Goal: Task Accomplishment & Management: Use online tool/utility

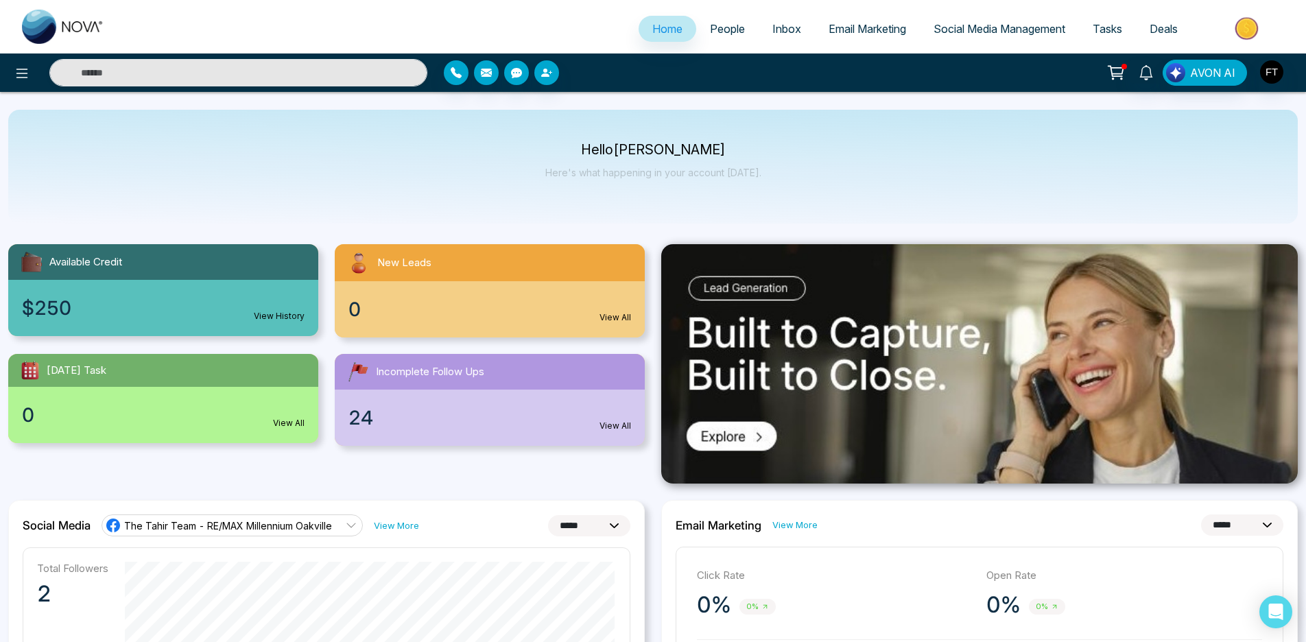
select select "*"
click at [1215, 80] on span "AVON AI" at bounding box center [1212, 72] width 45 height 16
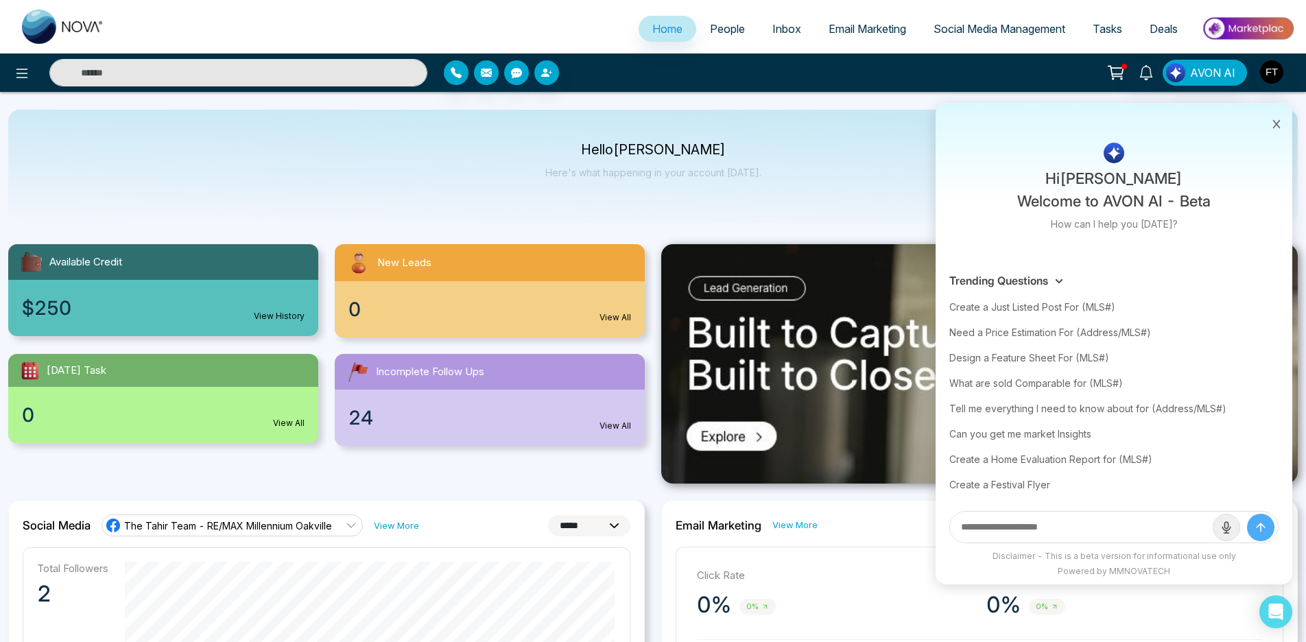
click at [1279, 124] on icon at bounding box center [1277, 124] width 10 height 10
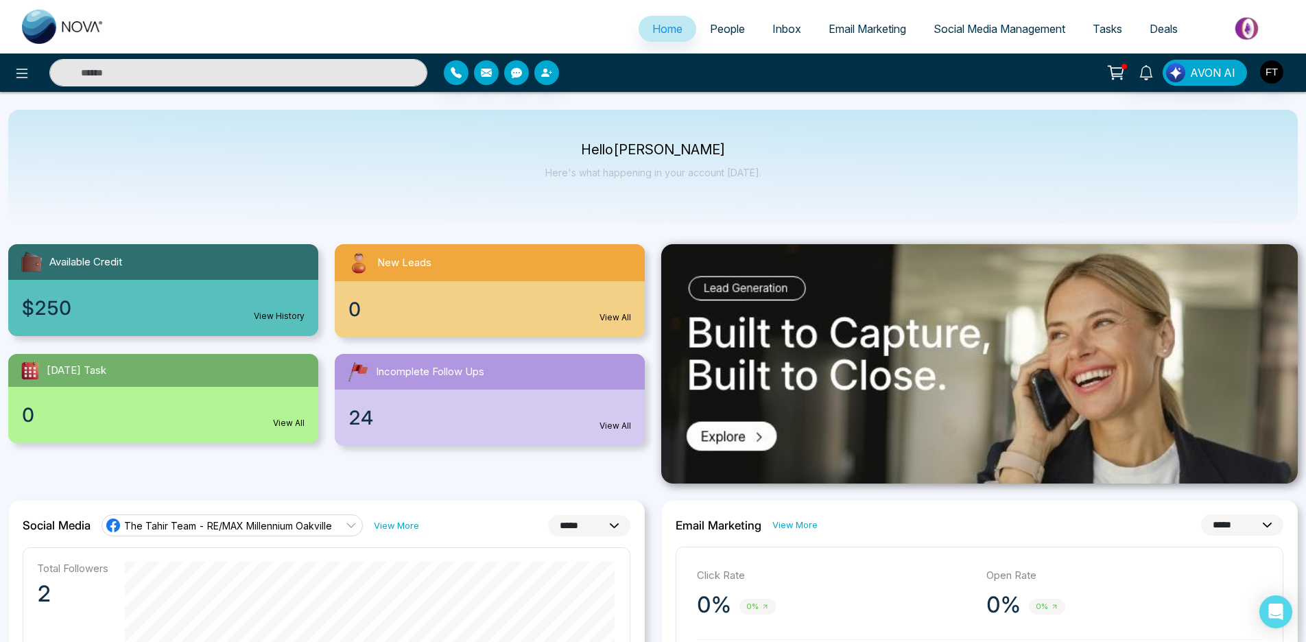
click at [854, 25] on span "Email Marketing" at bounding box center [868, 29] width 78 height 14
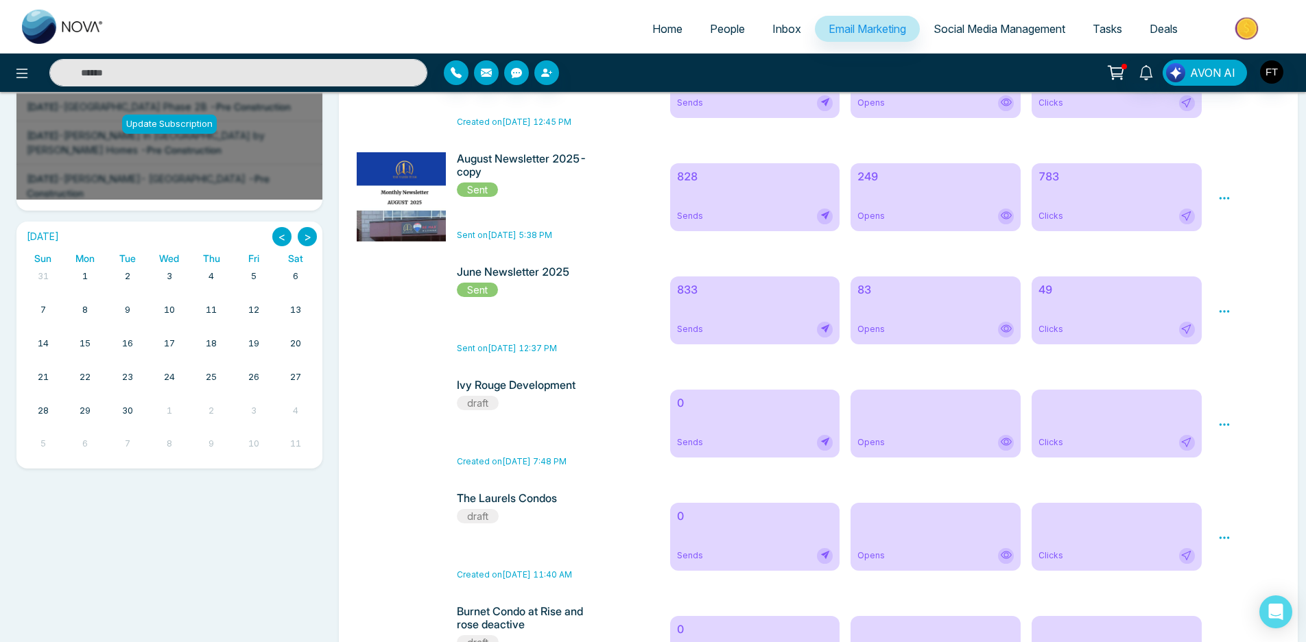
scroll to position [351, 0]
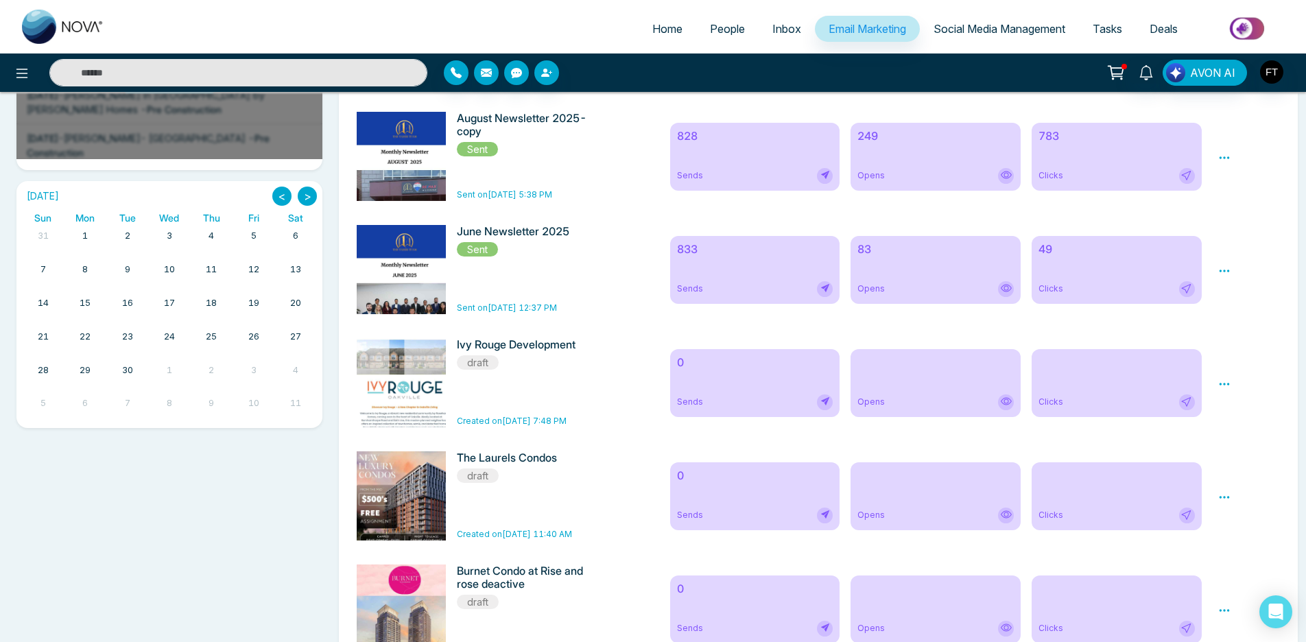
click at [1228, 498] on icon at bounding box center [1225, 497] width 10 height 2
click at [1235, 539] on link "Edit" at bounding box center [1238, 538] width 16 height 12
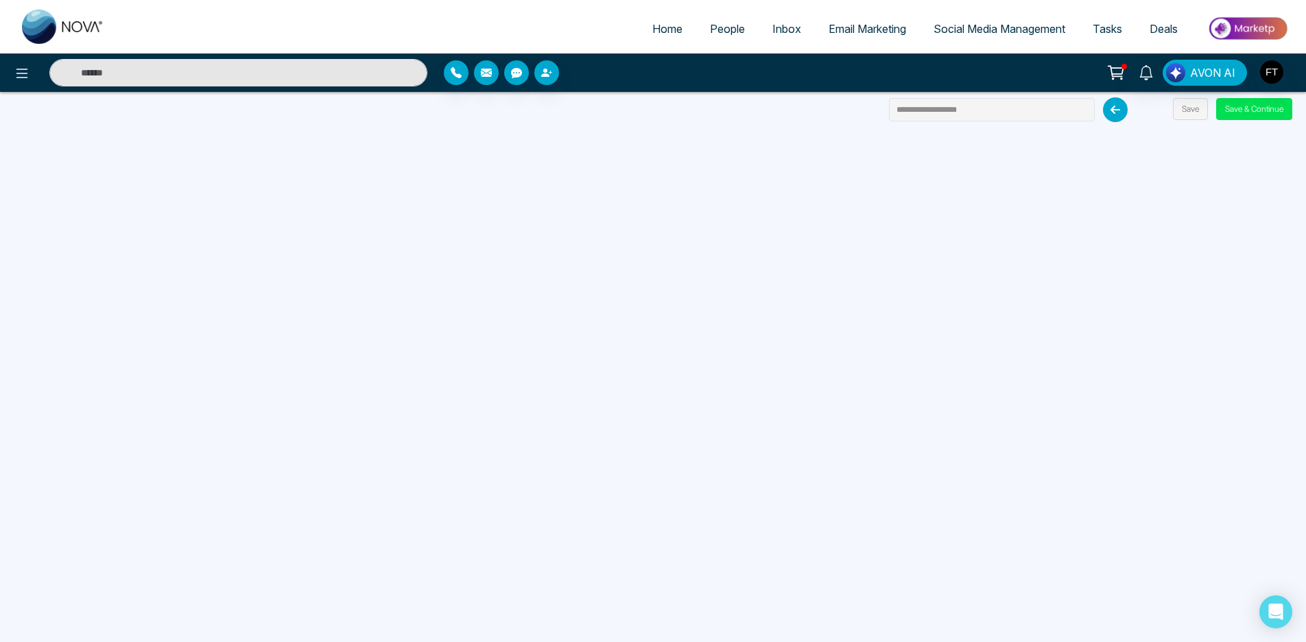
click at [723, 34] on span "People" at bounding box center [727, 29] width 35 height 14
